Goal: Information Seeking & Learning: Learn about a topic

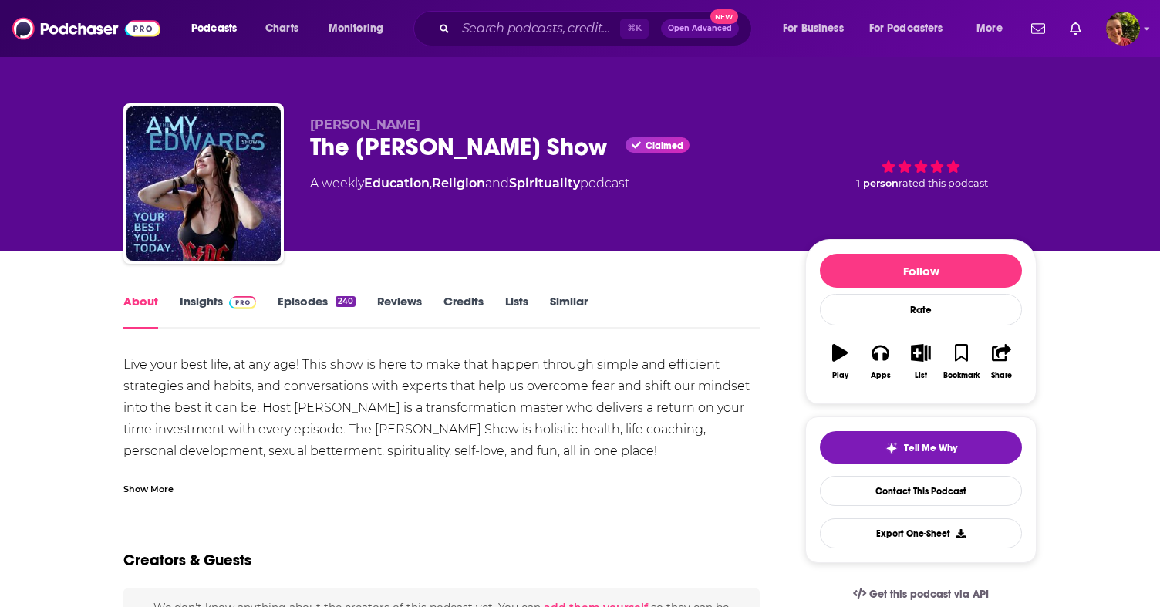
click at [194, 377] on div "Live your best life, at any age! This show is here to make that happen through …" at bounding box center [441, 419] width 637 height 130
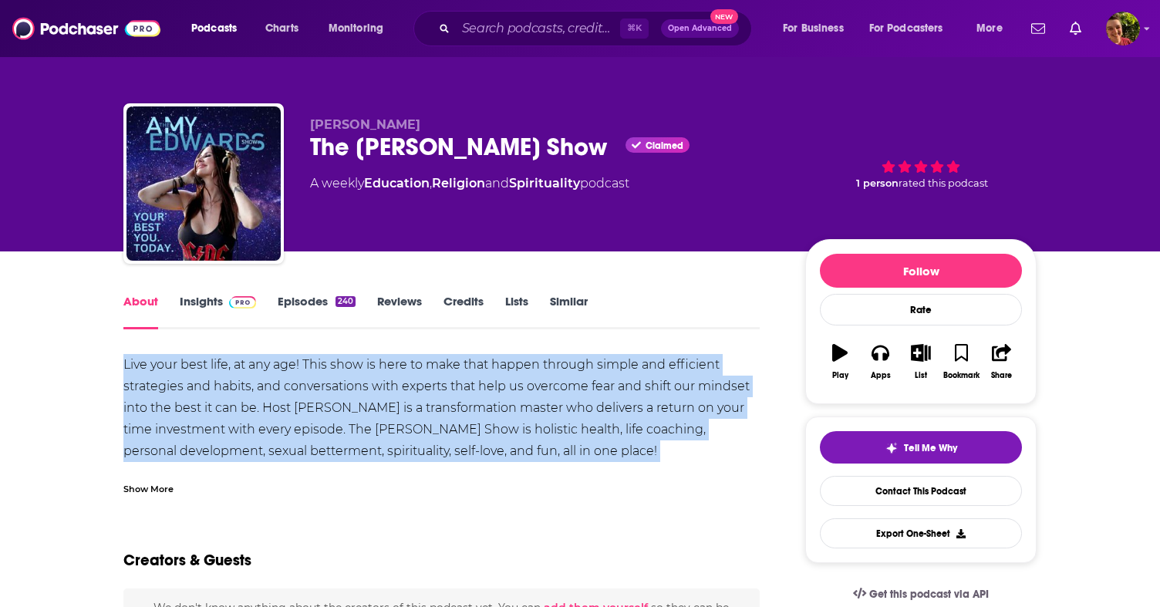
click at [194, 377] on div "Live your best life, at any age! This show is here to make that happen through …" at bounding box center [441, 419] width 637 height 130
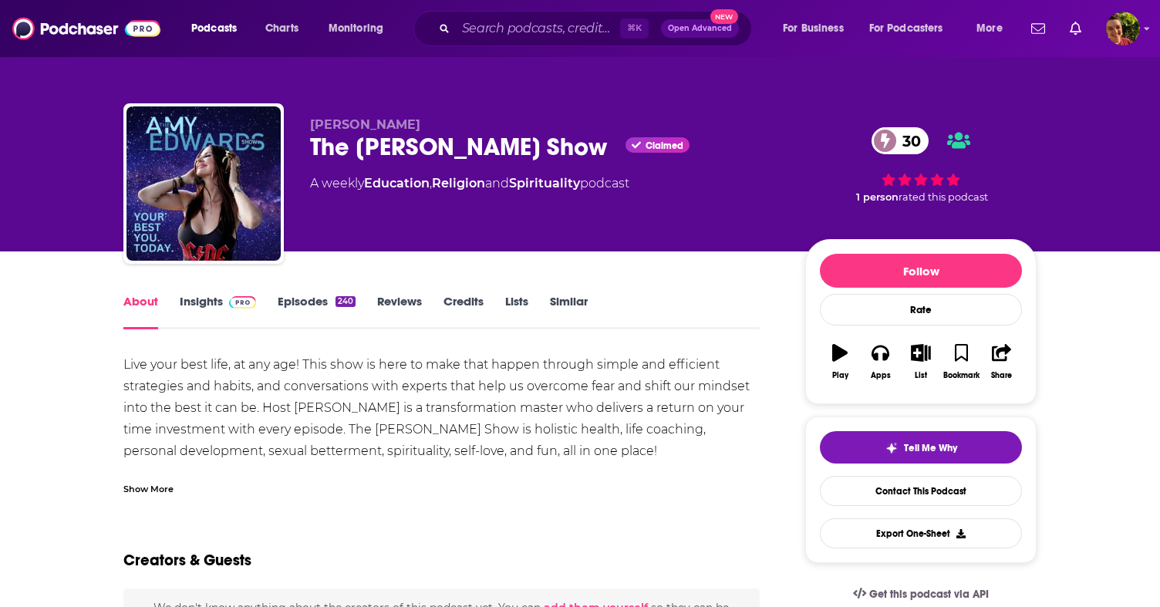
click at [155, 487] on div "Show More" at bounding box center [148, 488] width 50 height 15
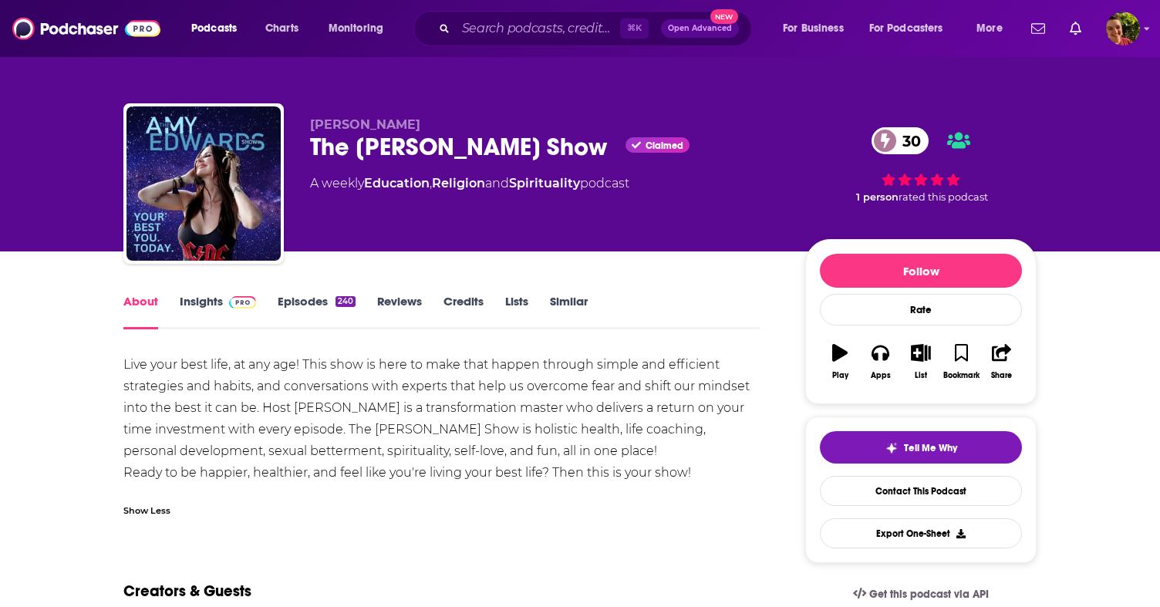
click at [198, 410] on div "Live your best life, at any age! This show is here to make that happen through …" at bounding box center [441, 419] width 637 height 130
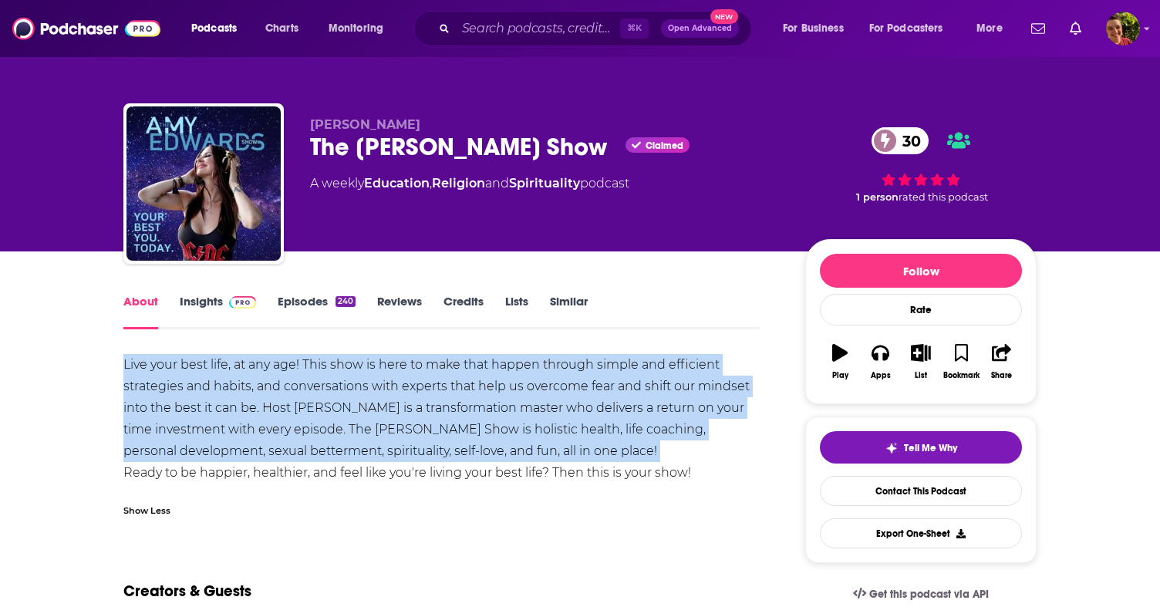
click at [198, 410] on div "Live your best life, at any age! This show is here to make that happen through …" at bounding box center [441, 419] width 637 height 130
copy div "Live your best life, at any age! This show is here to make that happen through …"
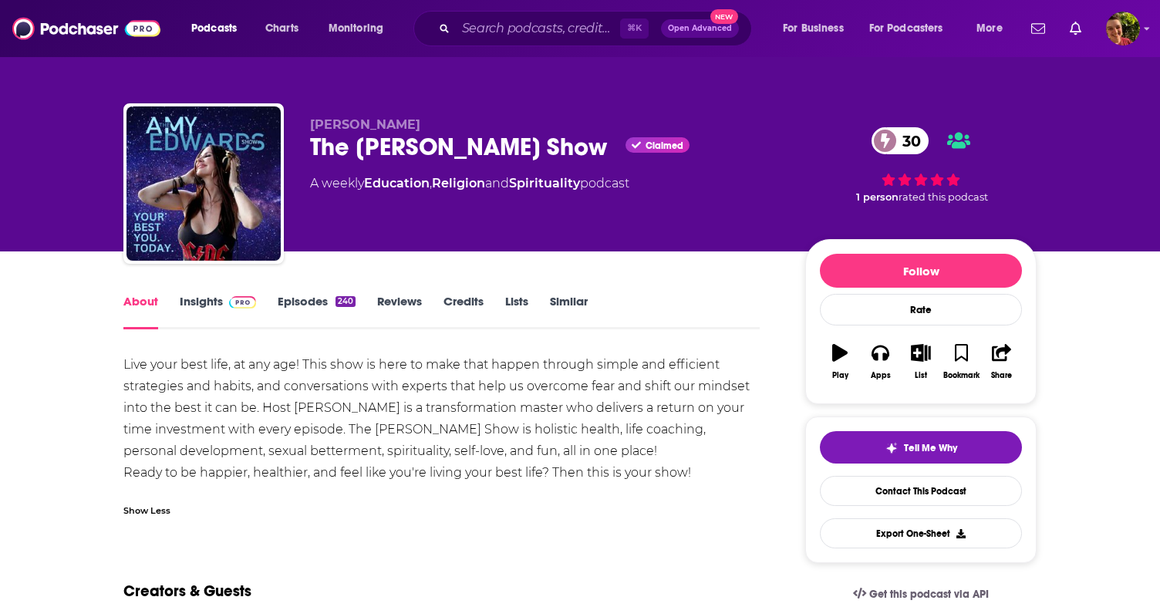
click at [141, 373] on div "Live your best life, at any age! This show is here to make that happen through …" at bounding box center [441, 419] width 637 height 130
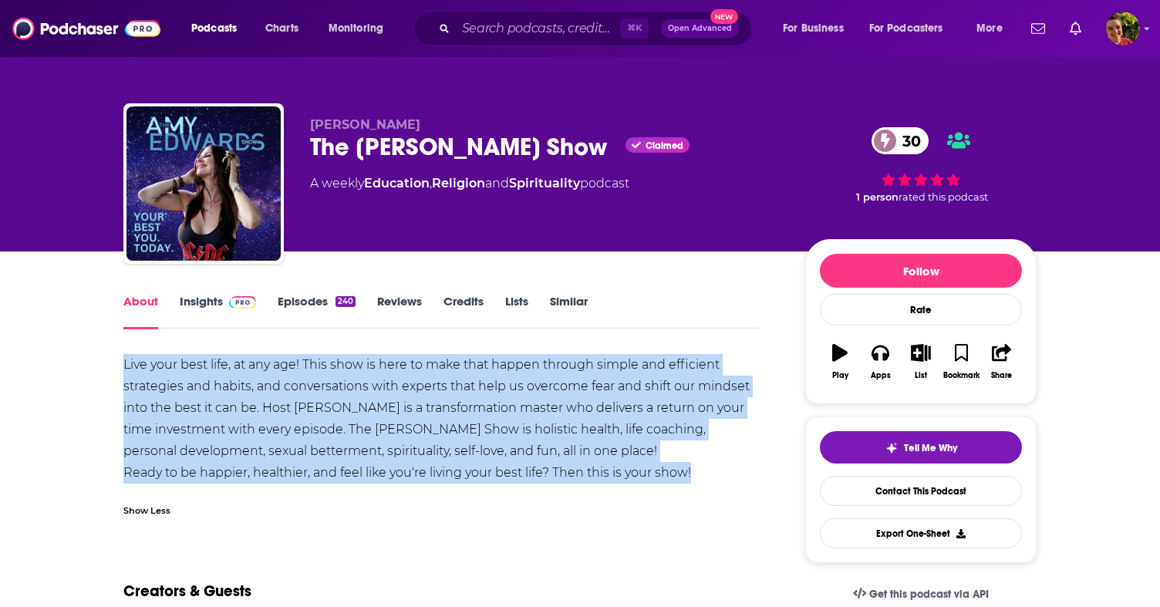
drag, startPoint x: 114, startPoint y: 359, endPoint x: 714, endPoint y: 470, distance: 609.7
copy div "Live your best life, at any age! This show is here to make that happen through …"
